Goal: Transaction & Acquisition: Purchase product/service

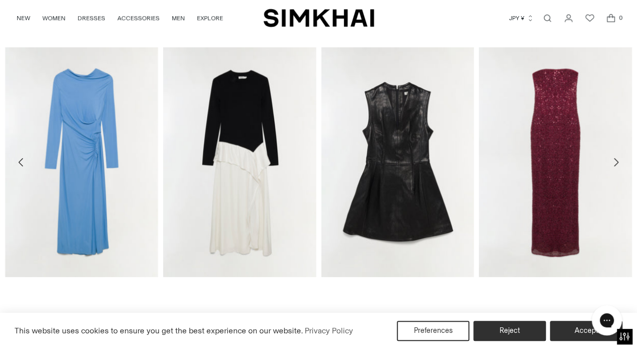
click at [529, 17] on icon "button" at bounding box center [530, 19] width 3 height 6
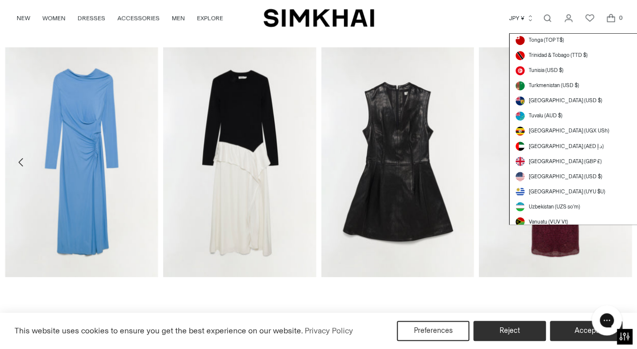
scroll to position [2760, 0]
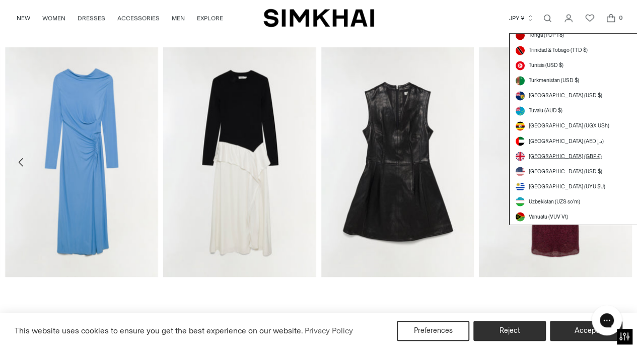
click at [559, 155] on span "[GEOGRAPHIC_DATA] (GBP £)" at bounding box center [565, 156] width 73 height 8
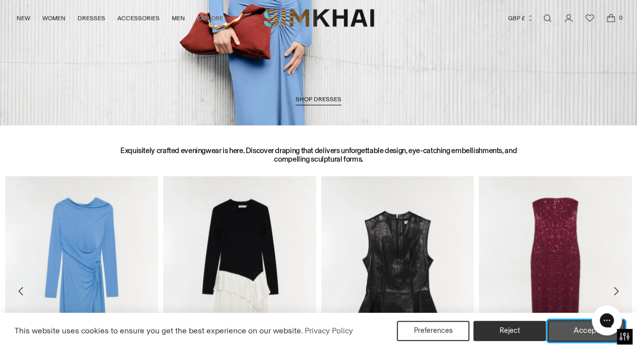
click at [572, 330] on button "Accept" at bounding box center [586, 330] width 77 height 21
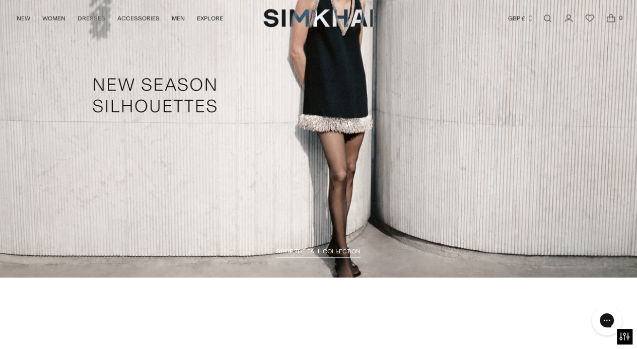
scroll to position [828, 0]
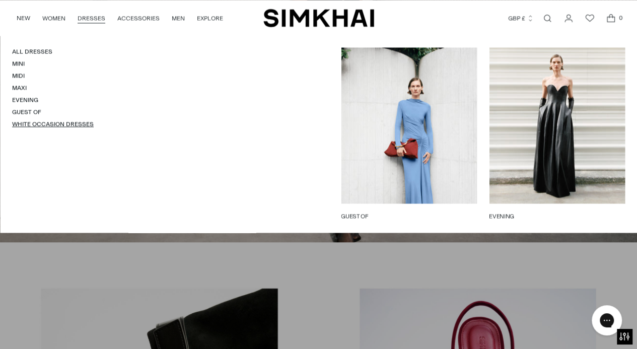
click at [83, 122] on link "White Occasion Dresses" at bounding box center [53, 123] width 82 height 7
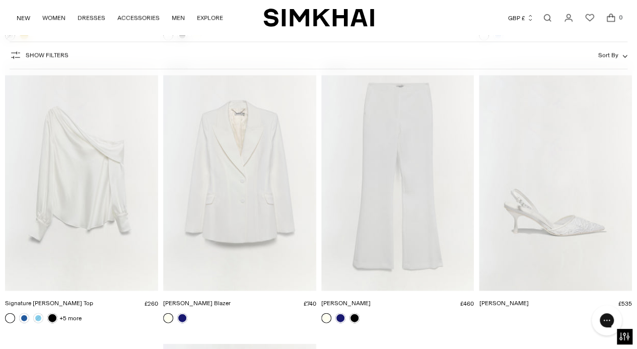
scroll to position [2893, 0]
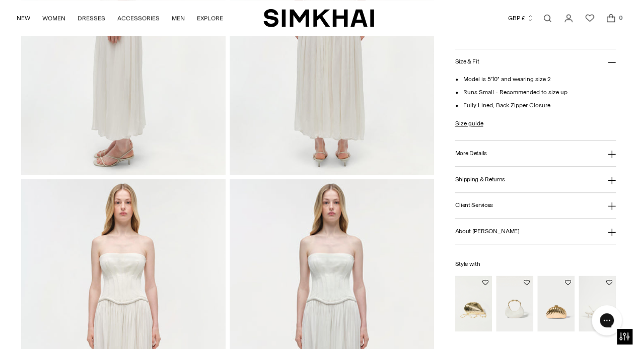
scroll to position [539, 0]
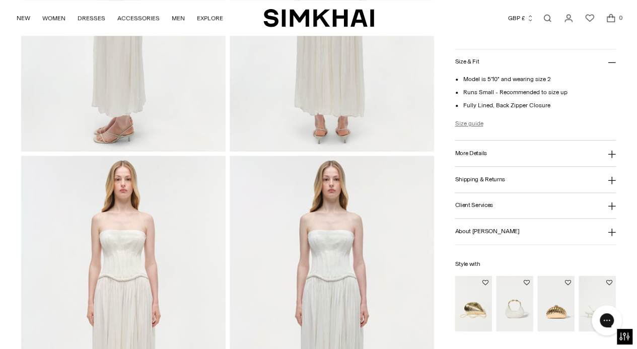
click at [468, 121] on link "Size guide" at bounding box center [469, 123] width 28 height 9
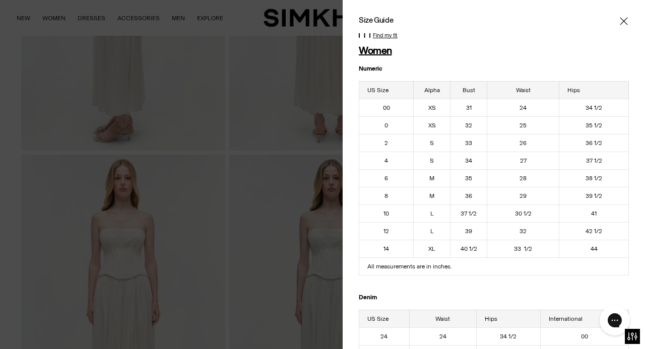
click at [620, 21] on icon "Close" at bounding box center [624, 21] width 8 height 8
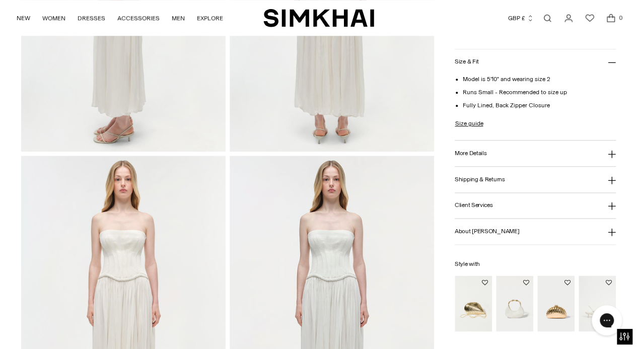
click at [495, 152] on button "More Details" at bounding box center [535, 154] width 161 height 26
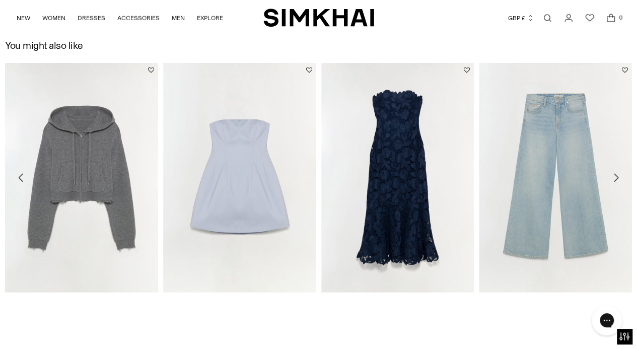
scroll to position [1310, 0]
